Goal: Find specific page/section: Find specific page/section

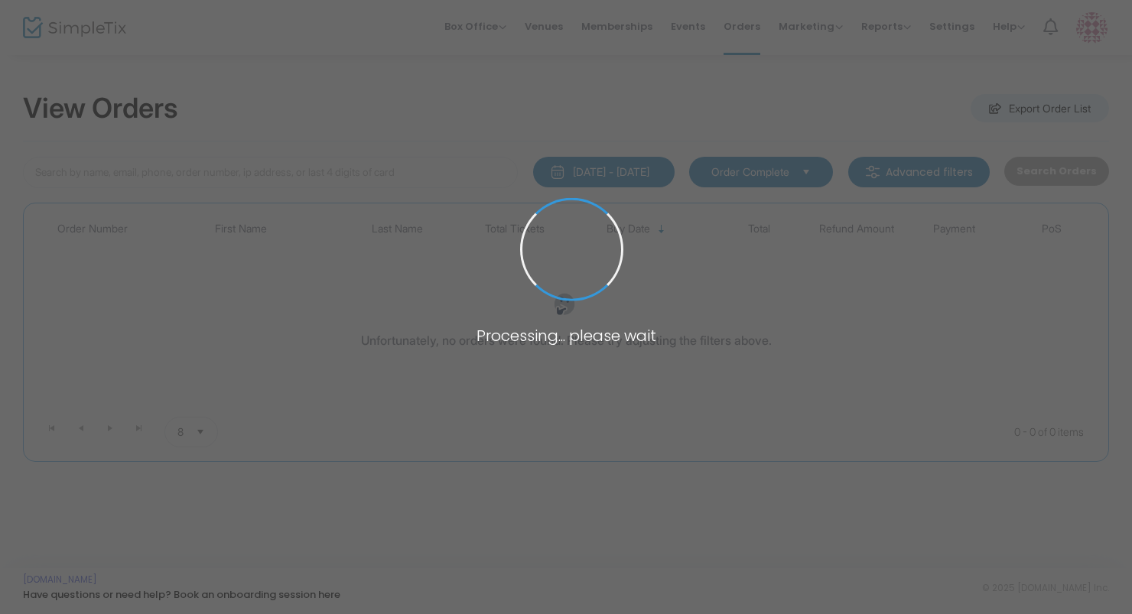
scroll to position [107, 0]
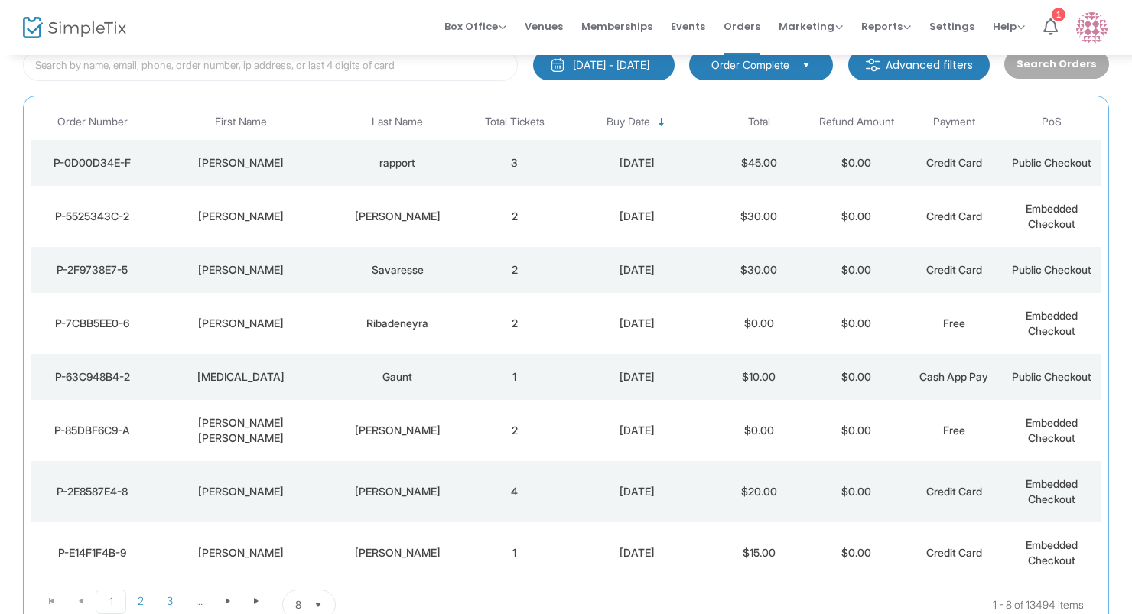
click at [304, 149] on td "[PERSON_NAME]" at bounding box center [242, 163] width 176 height 46
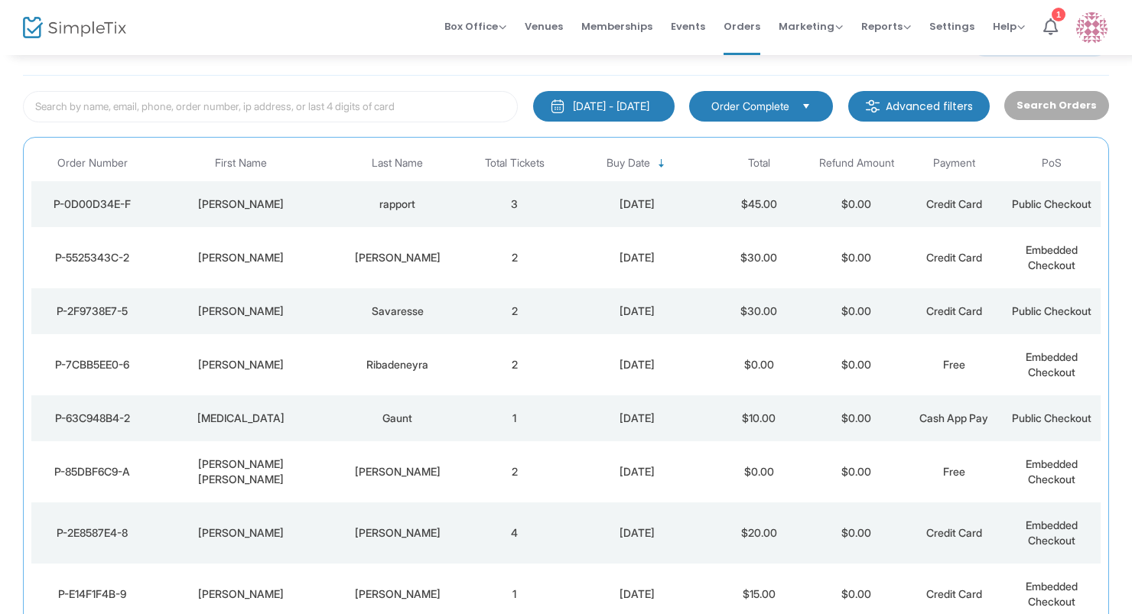
scroll to position [77, 0]
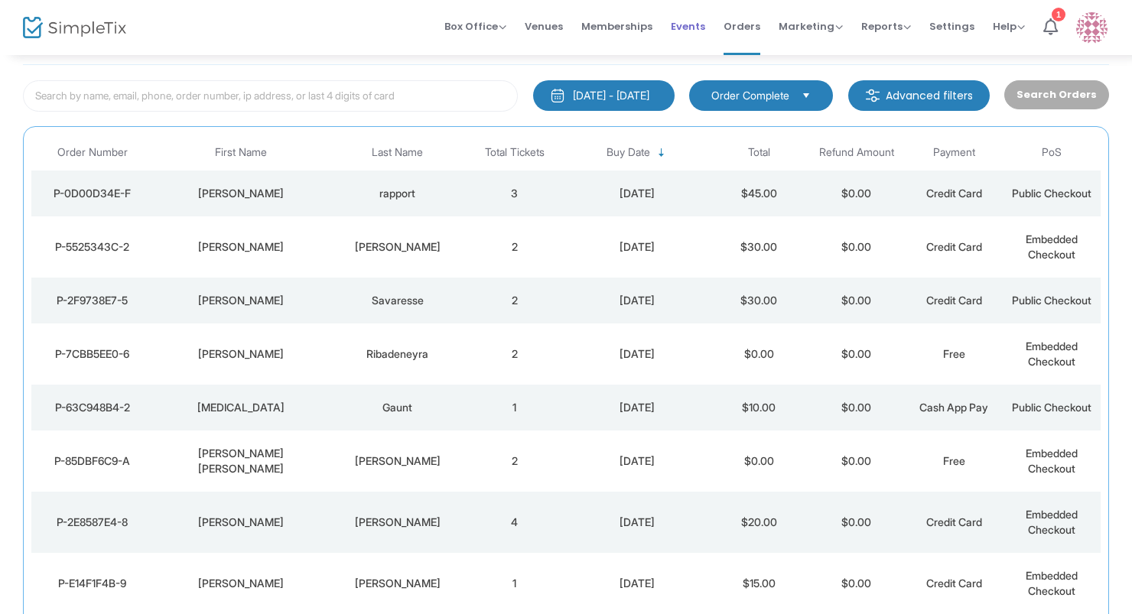
click at [702, 18] on span "Events" at bounding box center [688, 26] width 34 height 39
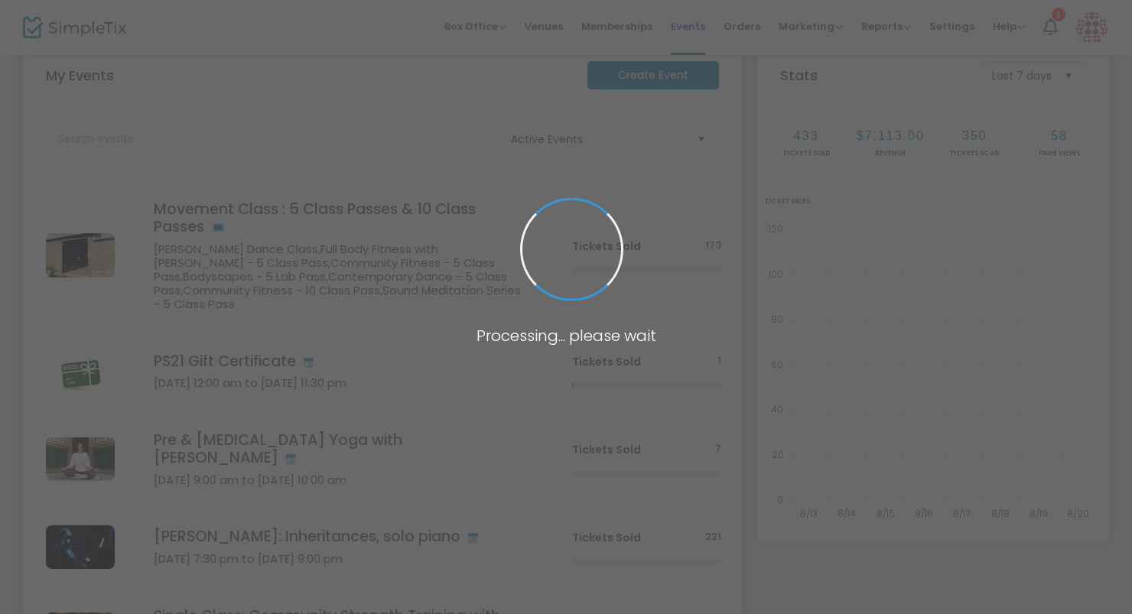
scroll to position [245, 0]
